Goal: Ask a question

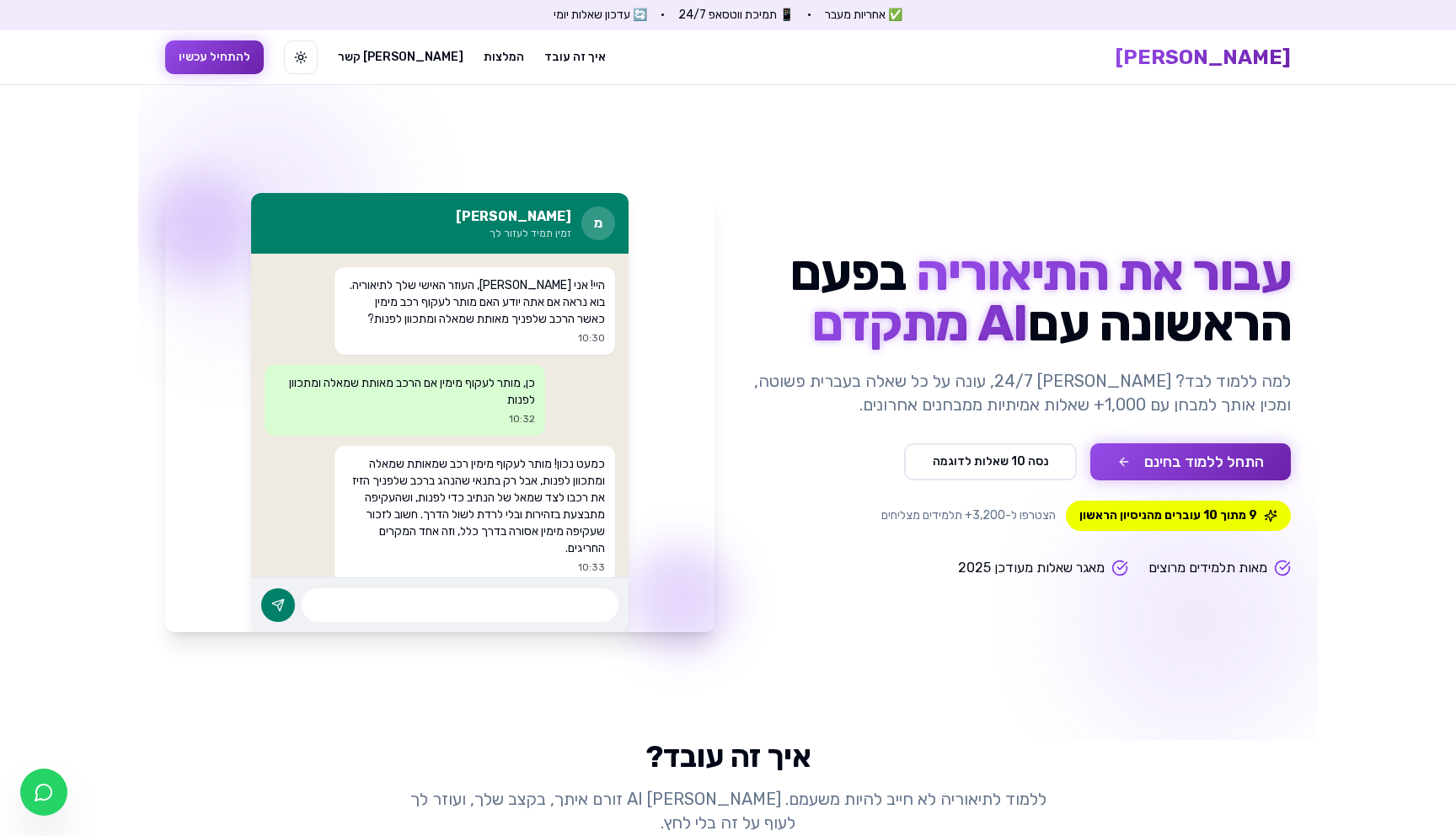
click at [1248, 462] on button "התחל ללמוד בחינם" at bounding box center [1190, 462] width 201 height 37
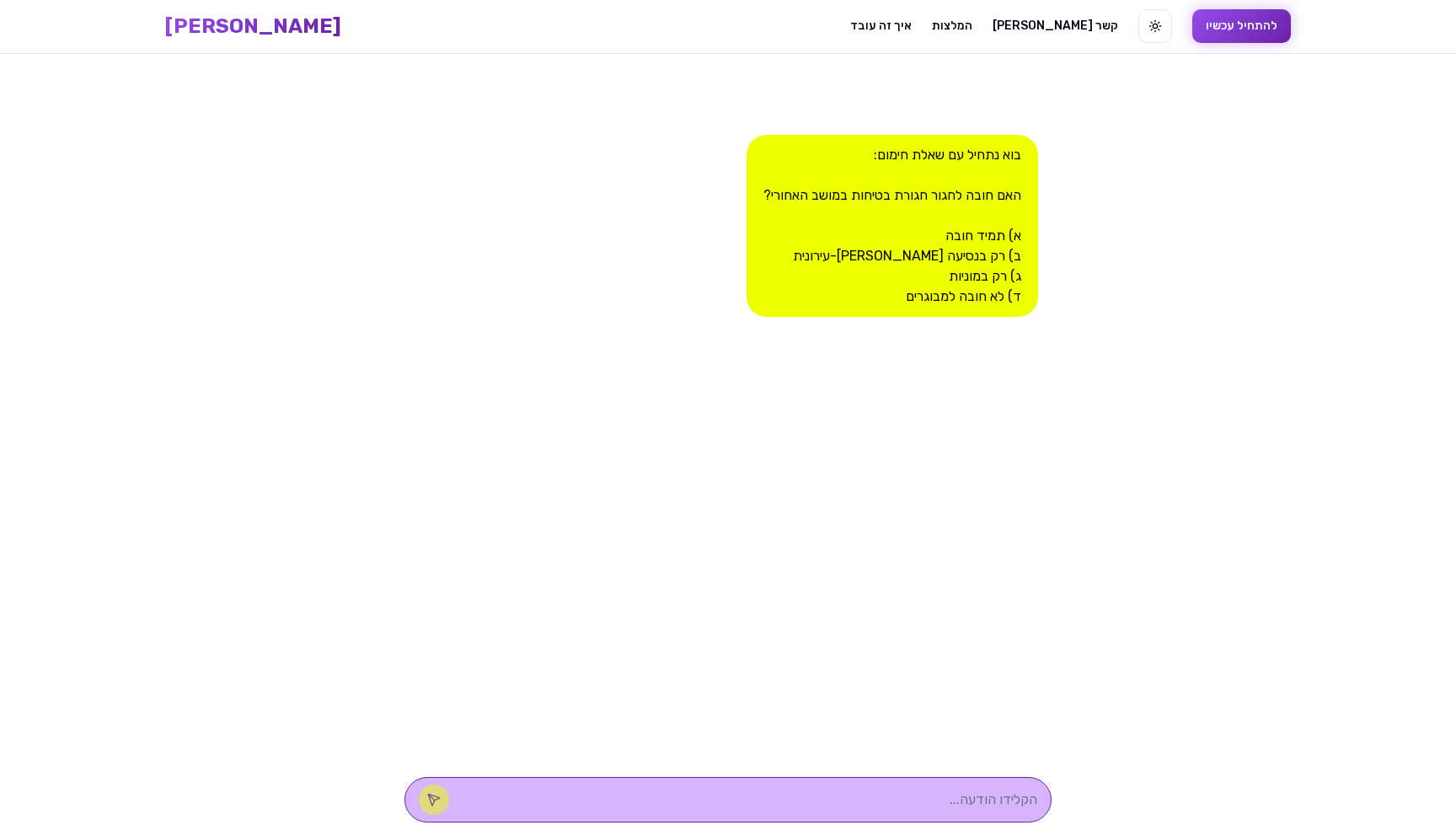
click at [915, 792] on textarea at bounding box center [752, 800] width 571 height 20
type textarea "f"
type textarea "ד"
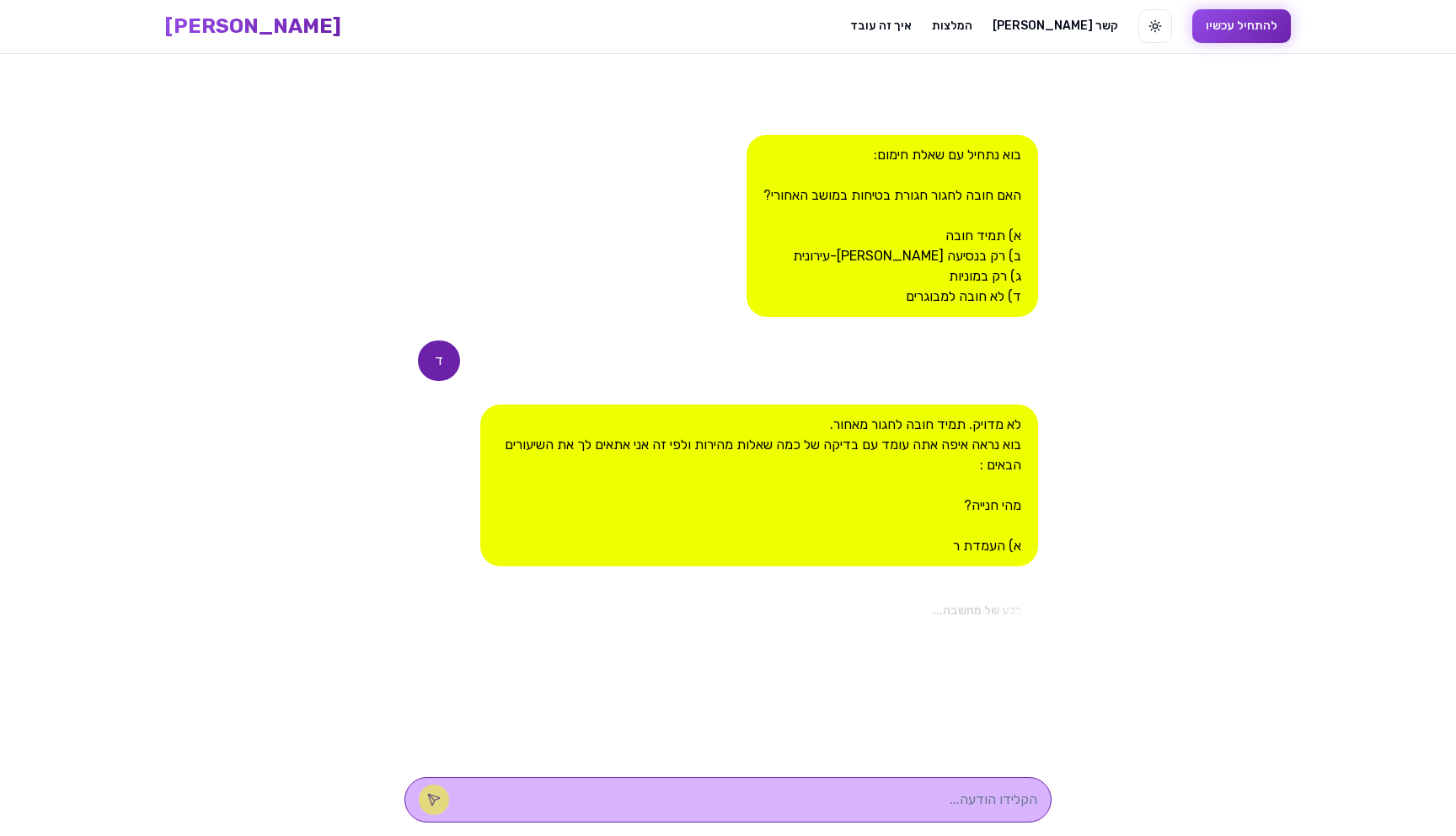
scroll to position [5, 0]
